Goal: Check status: Check status

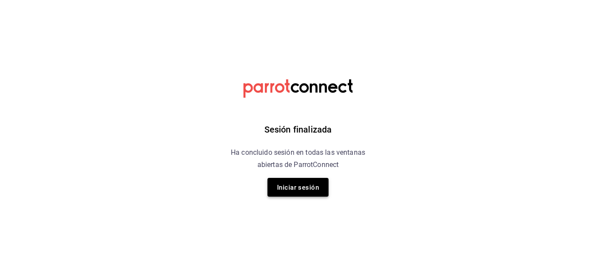
click at [291, 187] on font "Iniciar sesión" at bounding box center [298, 188] width 42 height 8
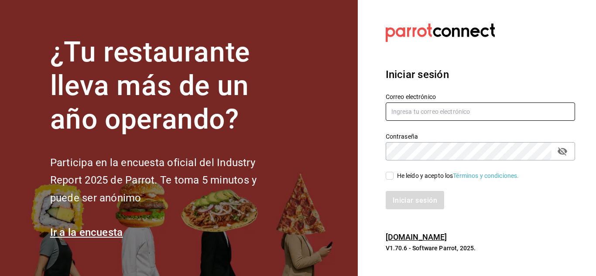
type input "[EMAIL_ADDRESS][DOMAIN_NAME]"
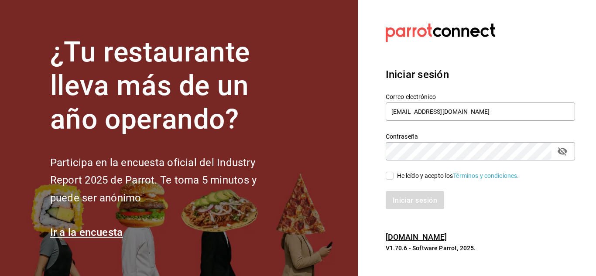
click at [386, 179] on input "He leído y acepto los Términos y condiciones." at bounding box center [389, 176] width 8 height 8
checkbox input "true"
click at [407, 196] on font "Iniciar sesión" at bounding box center [415, 200] width 44 height 8
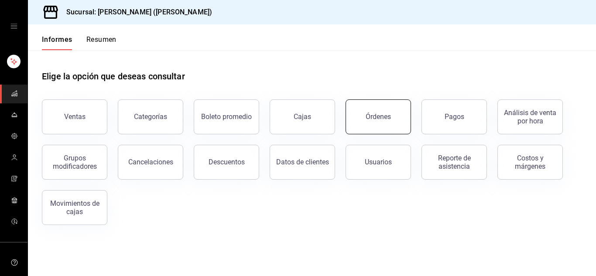
click at [385, 107] on button "Órdenes" at bounding box center [377, 116] width 65 height 35
